Goal: Navigation & Orientation: Find specific page/section

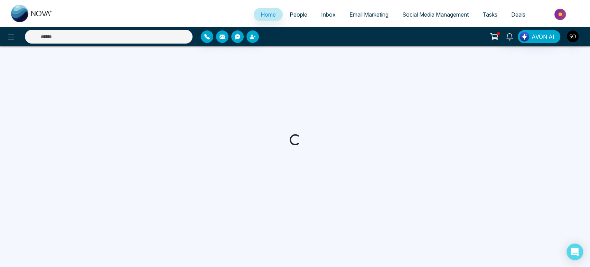
select select "*"
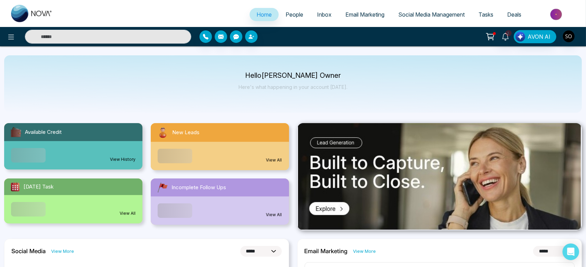
click at [286, 17] on span "People" at bounding box center [295, 14] width 18 height 7
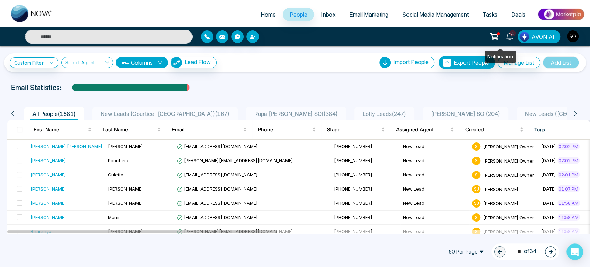
click at [504, 38] on link "1" at bounding box center [509, 36] width 17 height 12
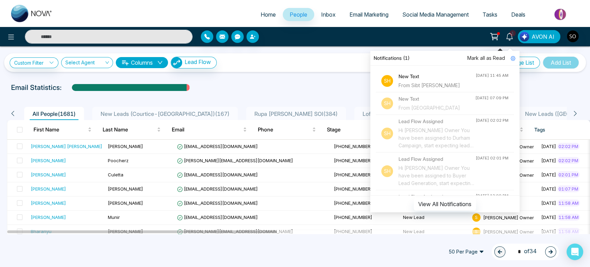
click at [510, 36] on span "1" at bounding box center [513, 33] width 6 height 6
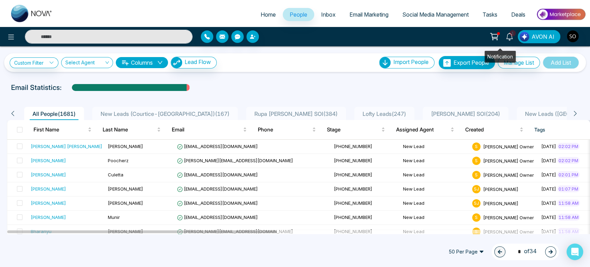
click at [506, 34] on icon at bounding box center [510, 37] width 8 height 8
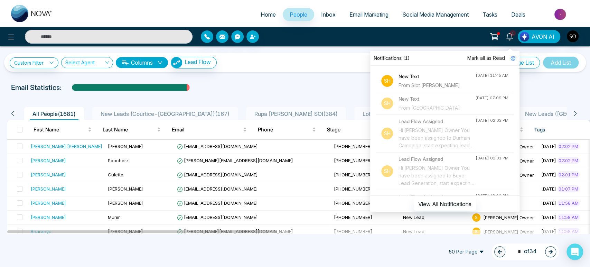
click at [477, 56] on span "Mark all as Read" at bounding box center [486, 58] width 38 height 8
click at [479, 57] on span "Mark all as Read" at bounding box center [486, 58] width 38 height 8
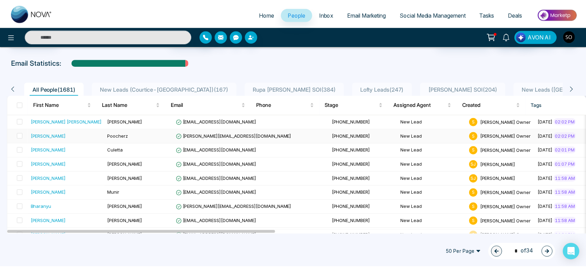
scroll to position [38, 0]
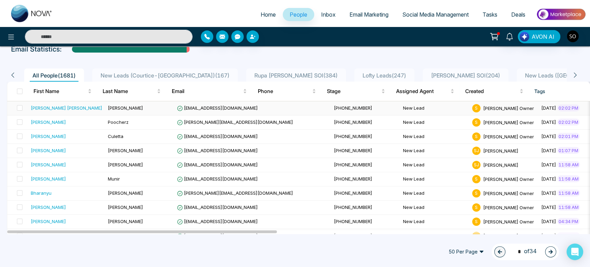
click at [66, 111] on div "[PERSON_NAME] [PERSON_NAME]" at bounding box center [67, 107] width 72 height 7
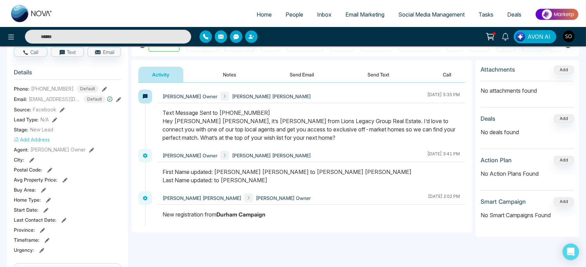
scroll to position [77, 0]
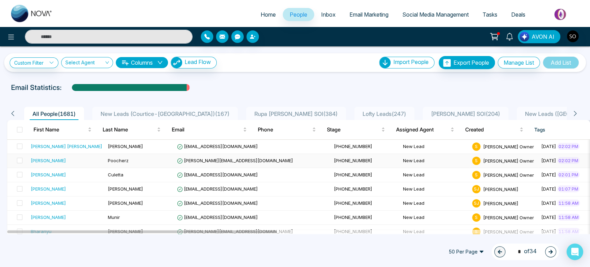
click at [44, 164] on div "[PERSON_NAME]" at bounding box center [67, 160] width 72 height 7
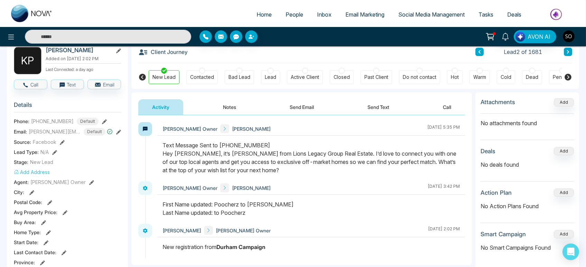
scroll to position [77, 0]
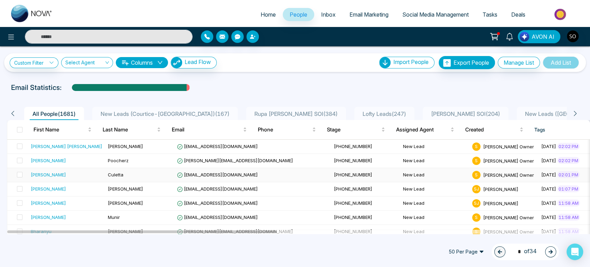
click at [39, 178] on div "[PERSON_NAME]" at bounding box center [48, 174] width 35 height 7
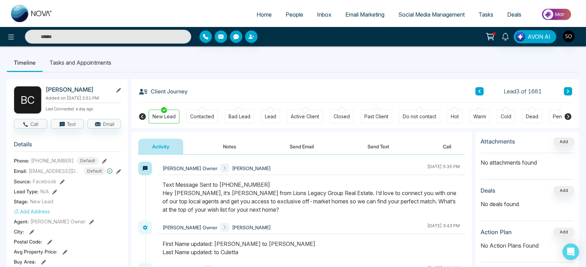
click at [476, 151] on div "Attachments Add No attachments found Deals Add No deals found Action Plan Add N…" at bounding box center [527, 220] width 104 height 177
